Goal: Information Seeking & Learning: Learn about a topic

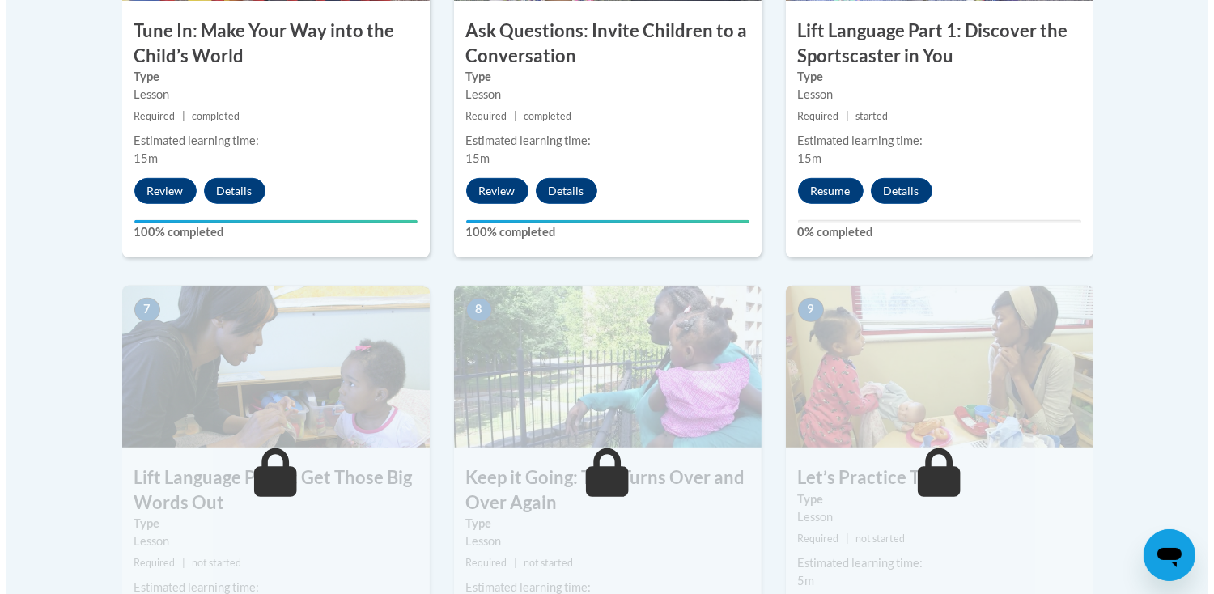
scroll to position [1208, 0]
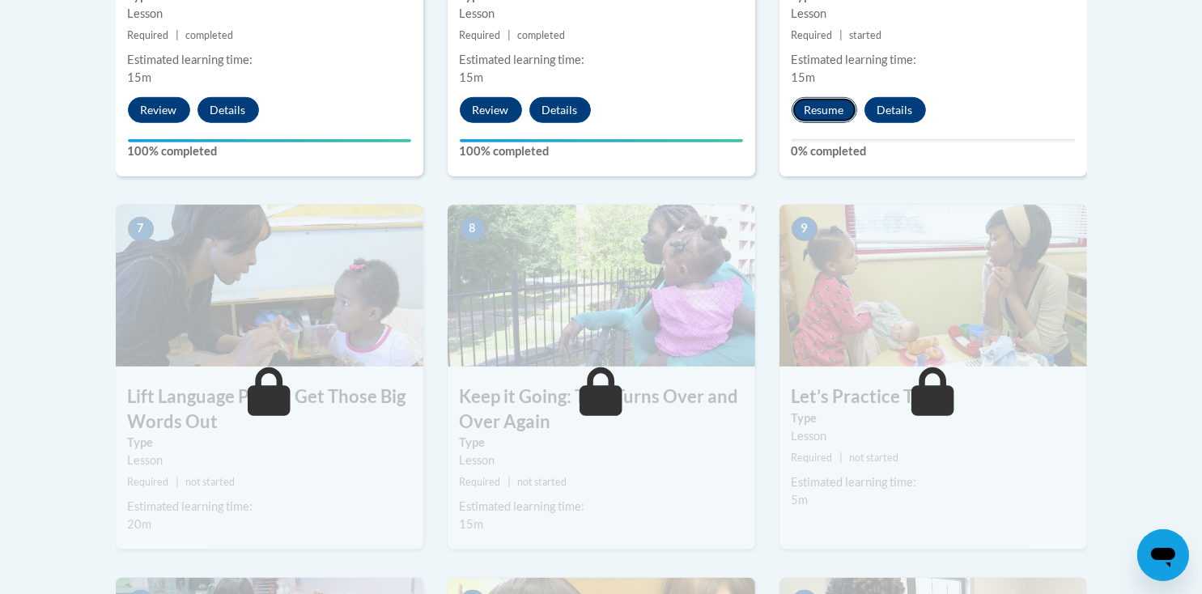
click at [810, 107] on button "Resume" at bounding box center [825, 110] width 66 height 26
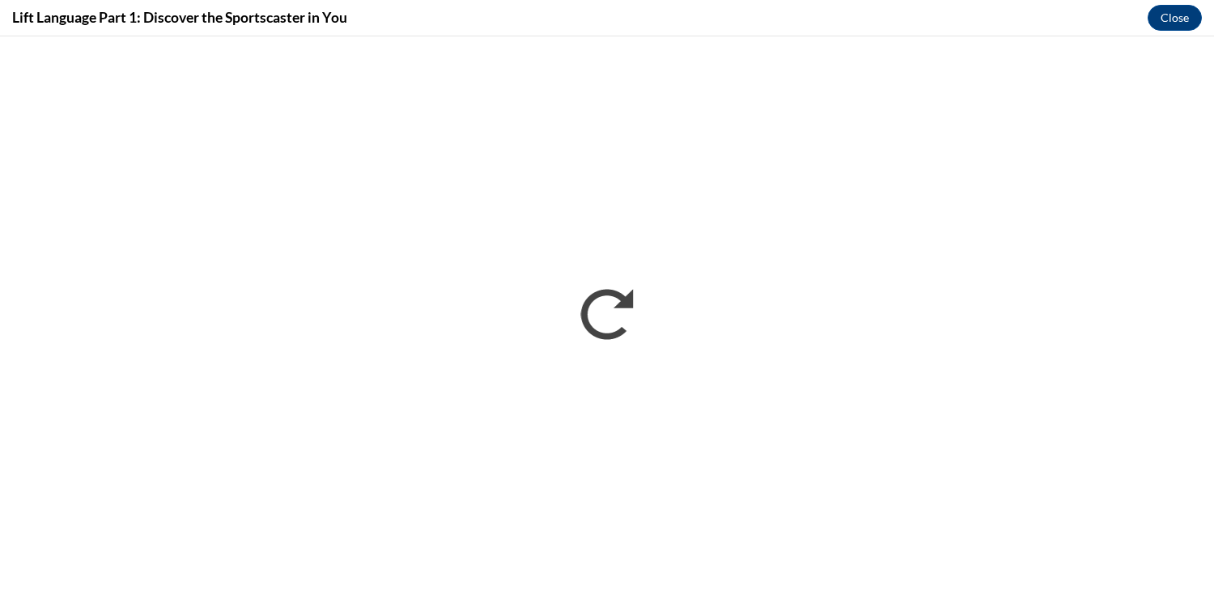
scroll to position [0, 0]
